Goal: Task Accomplishment & Management: Use online tool/utility

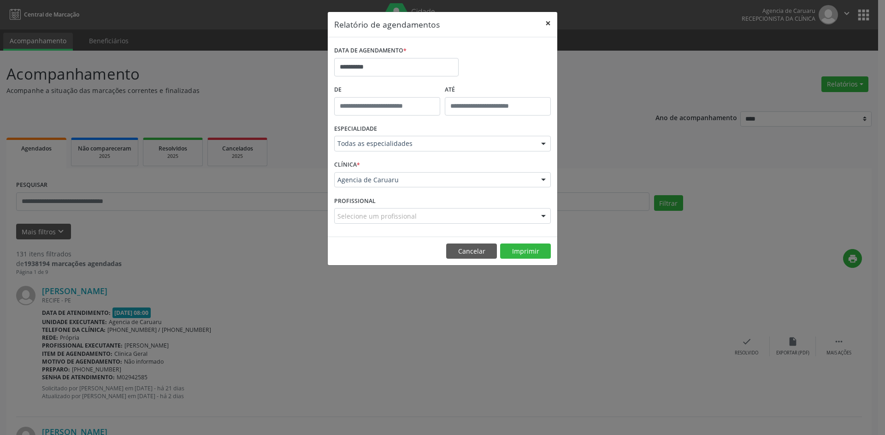
click at [547, 23] on button "×" at bounding box center [548, 23] width 18 height 23
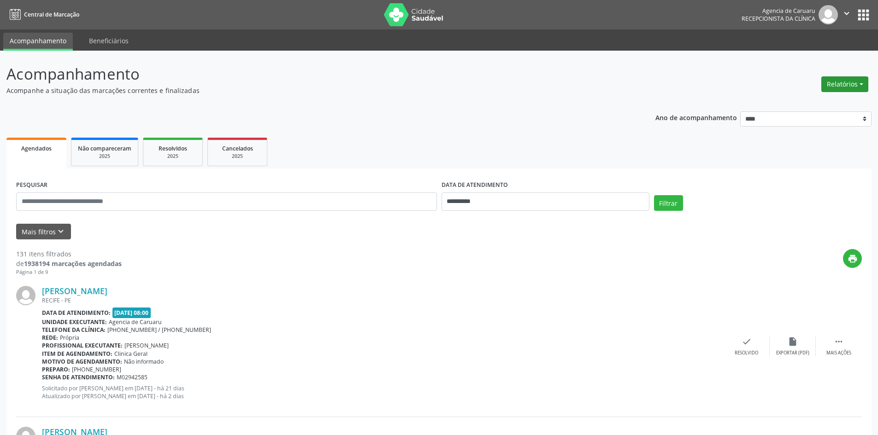
click at [842, 84] on button "Relatórios" at bounding box center [844, 84] width 47 height 16
click at [813, 102] on link "Agendamentos" at bounding box center [819, 104] width 99 height 13
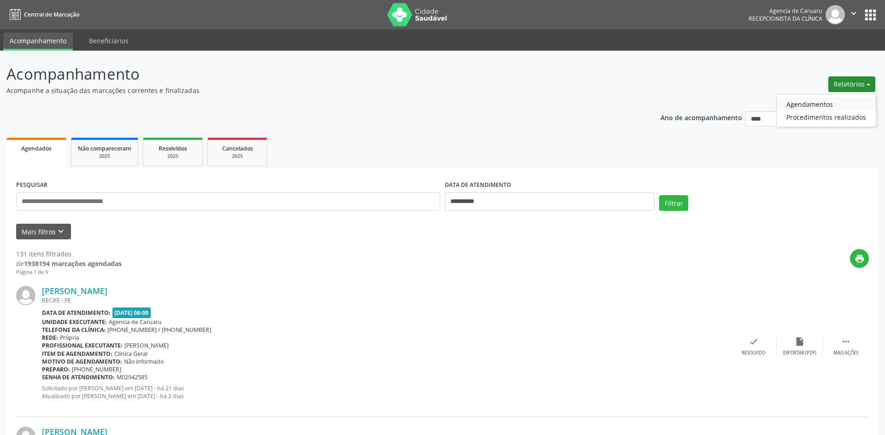
select select "*"
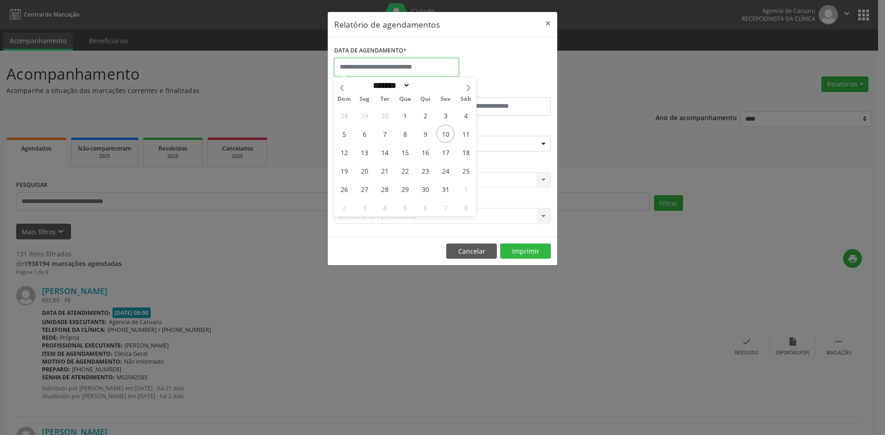
click at [382, 67] on input "text" at bounding box center [396, 67] width 124 height 18
click at [448, 128] on span "10" at bounding box center [445, 134] width 18 height 18
type input "**********"
click at [448, 128] on span "10" at bounding box center [445, 134] width 18 height 18
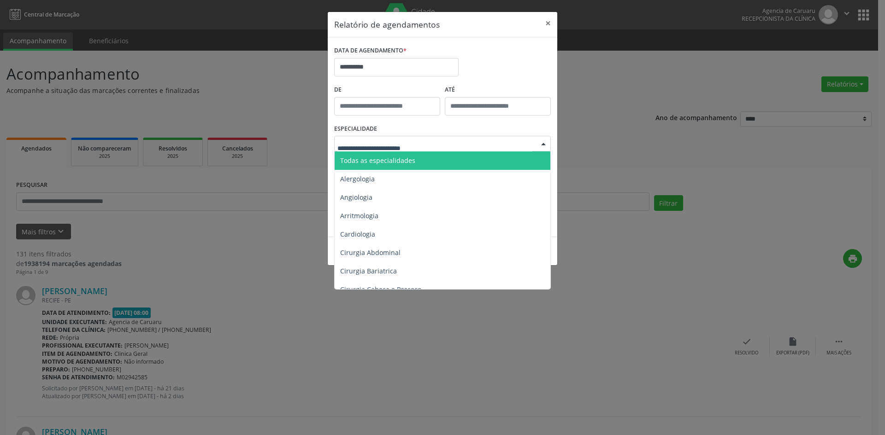
click at [397, 154] on span "Todas as especialidades" at bounding box center [443, 161] width 217 height 18
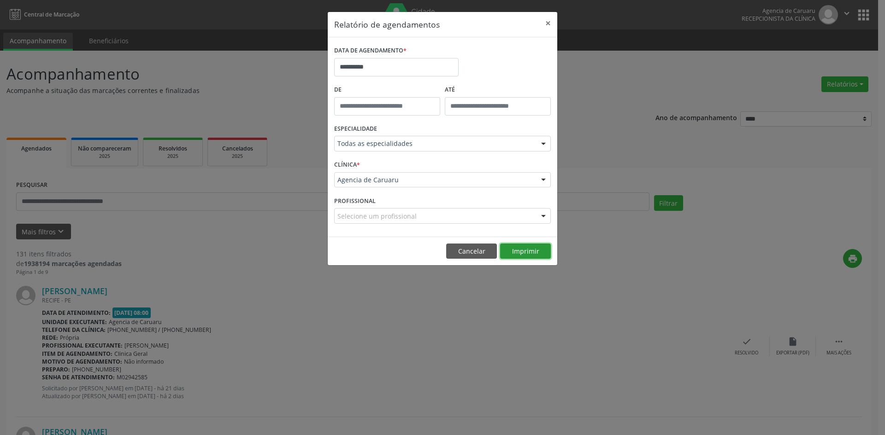
click at [529, 253] on button "Imprimir" at bounding box center [525, 252] width 51 height 16
click at [511, 244] on button "Imprimir" at bounding box center [525, 252] width 51 height 16
